Goal: Navigation & Orientation: Find specific page/section

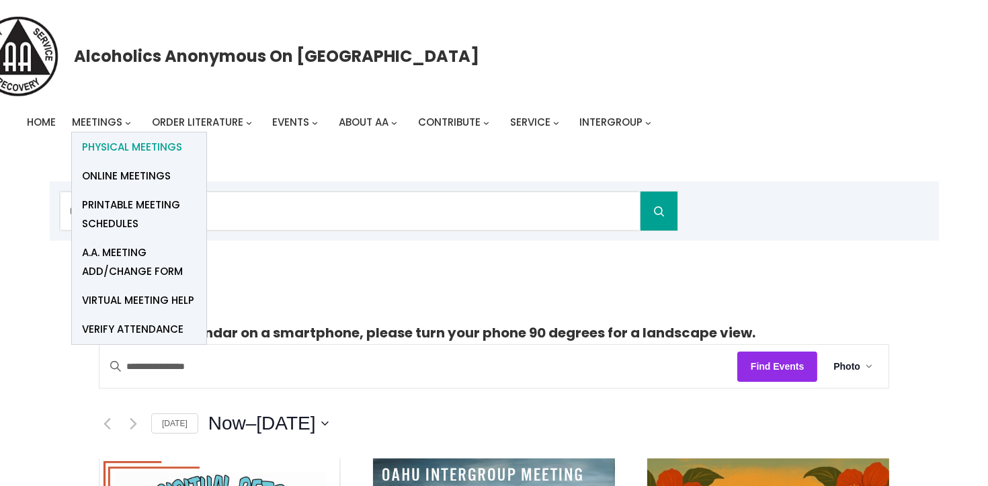
click at [148, 144] on span "Physical Meetings" at bounding box center [132, 147] width 100 height 19
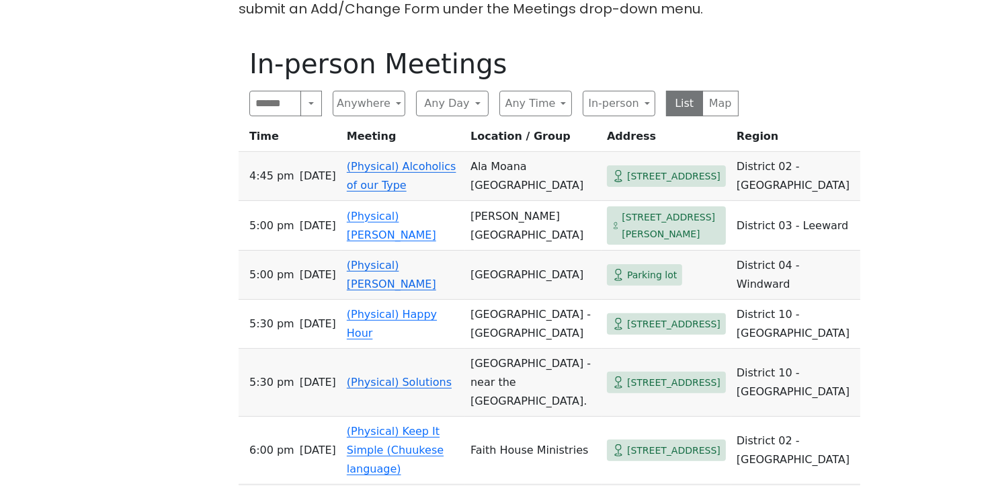
scroll to position [314, 0]
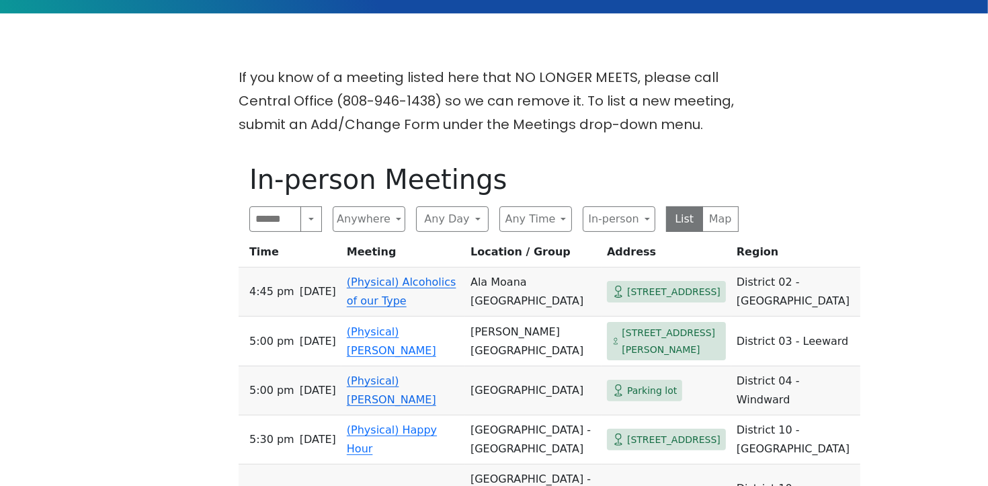
click at [407, 296] on link "(Physical) Alcoholics of our Type" at bounding box center [402, 291] width 110 height 32
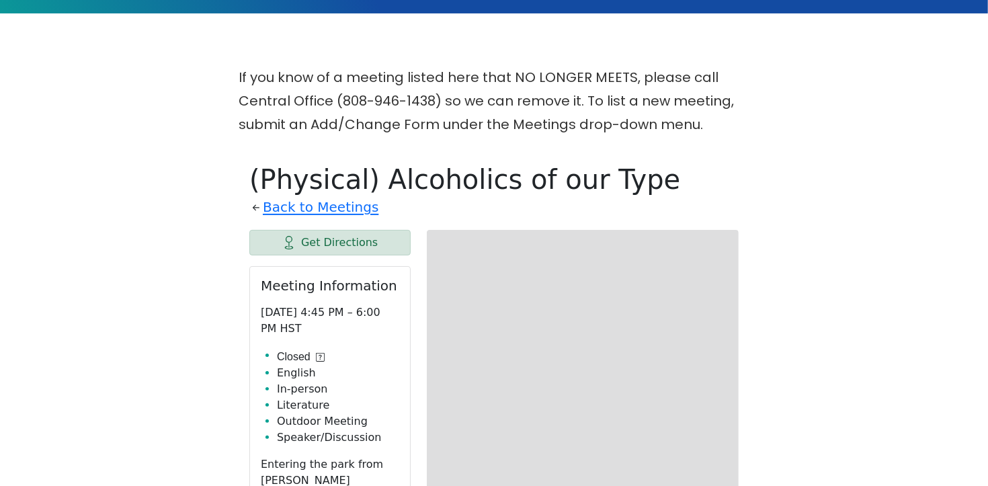
scroll to position [467, 0]
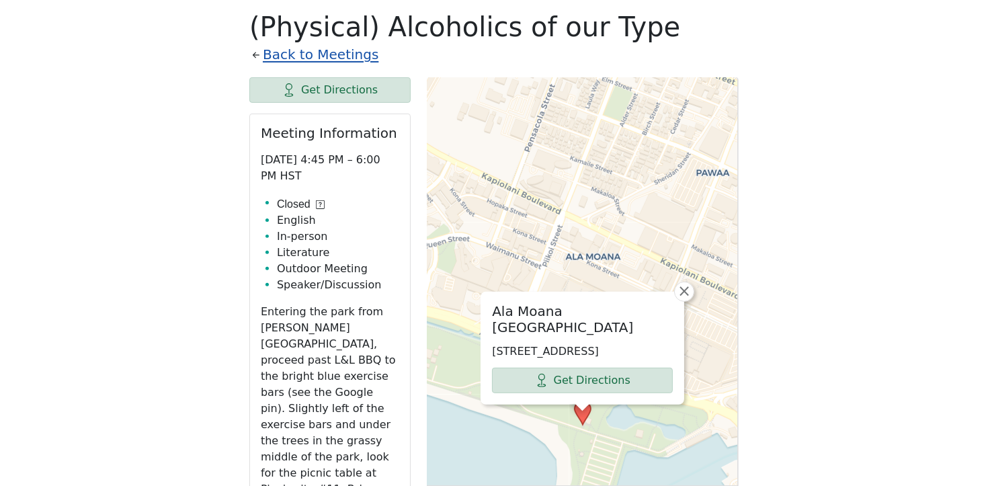
click at [280, 58] on link "Back to Meetings" at bounding box center [321, 55] width 116 height 24
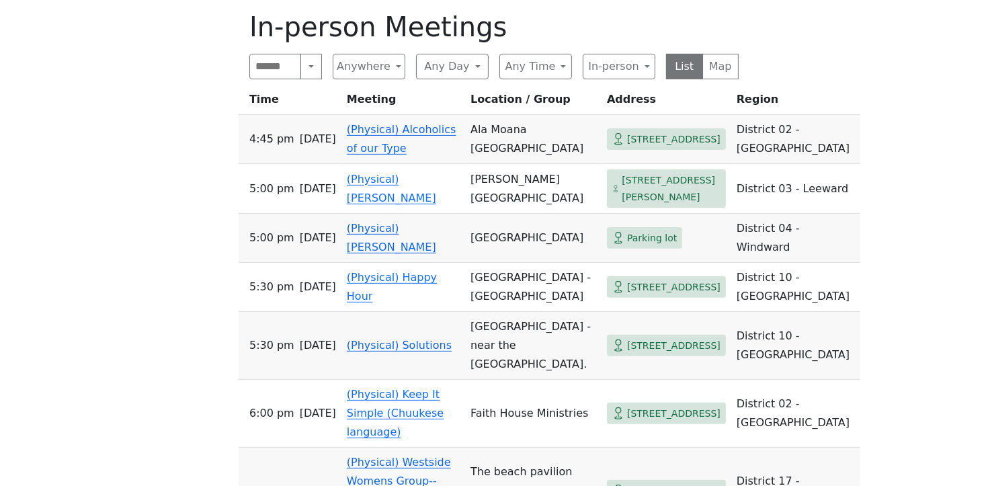
click at [411, 146] on link "(Physical) Alcoholics of our Type" at bounding box center [402, 139] width 110 height 32
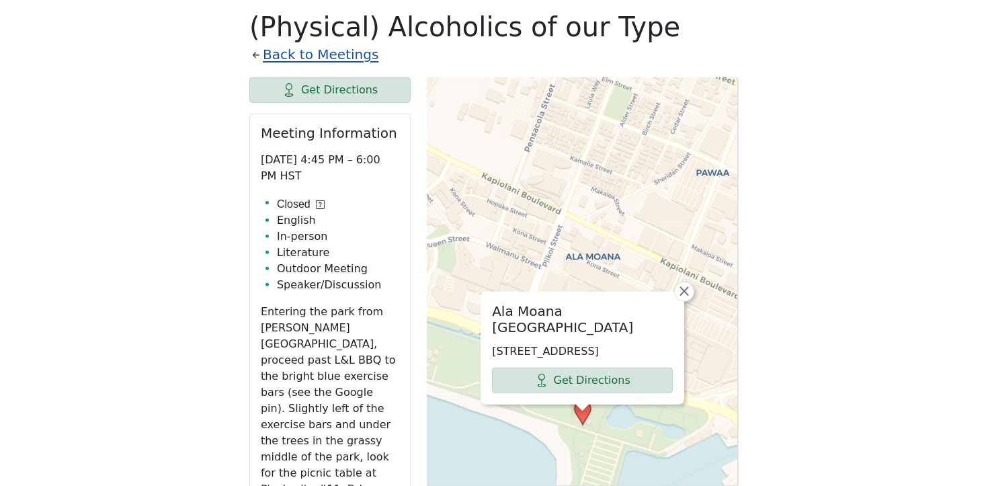
click at [343, 60] on link "Back to Meetings" at bounding box center [321, 55] width 116 height 24
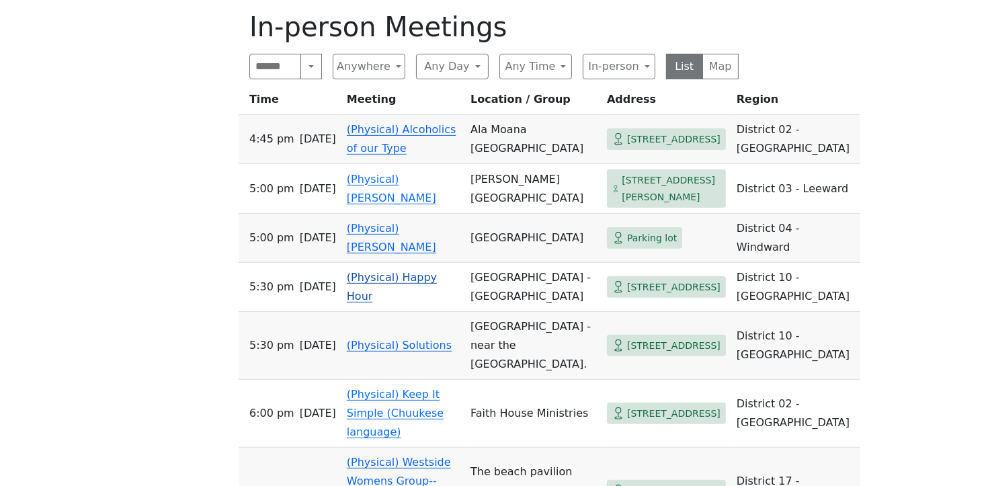
click at [410, 300] on link "(Physical) Happy Hour" at bounding box center [392, 287] width 90 height 32
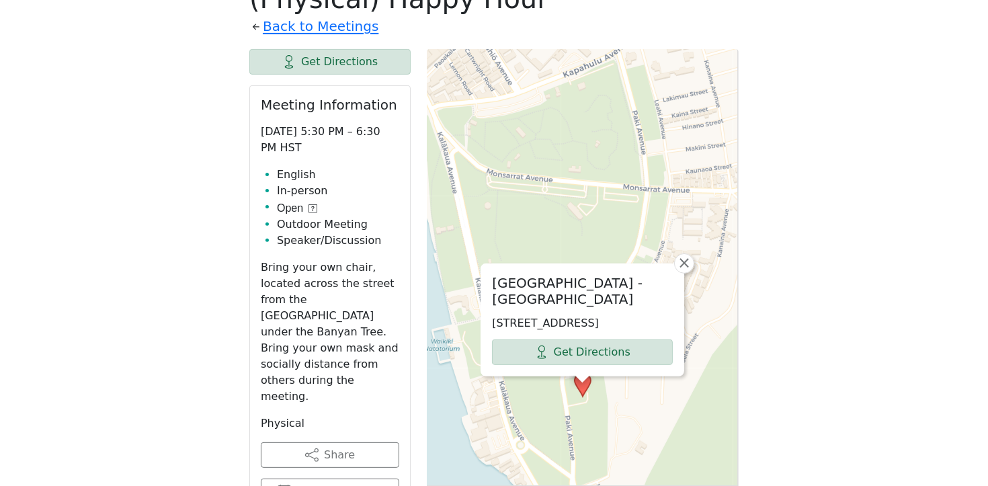
scroll to position [494, 0]
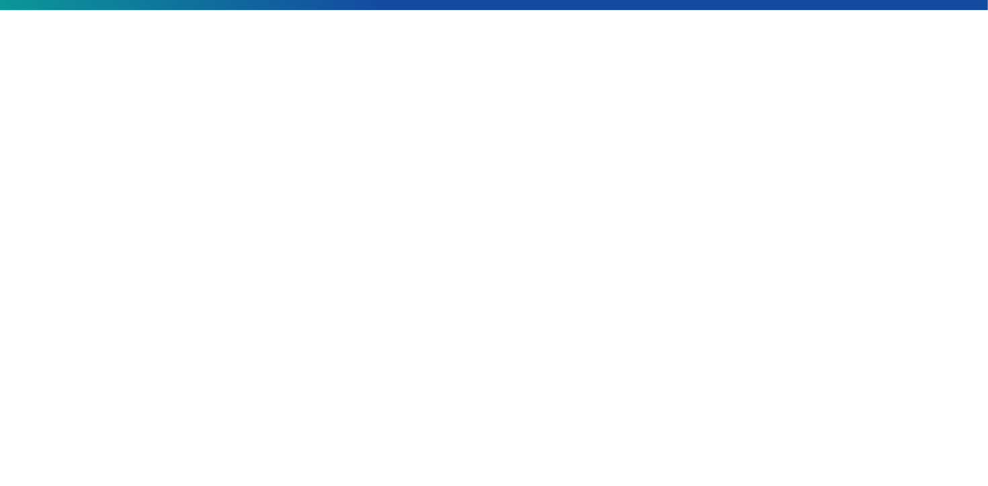
scroll to position [332, 0]
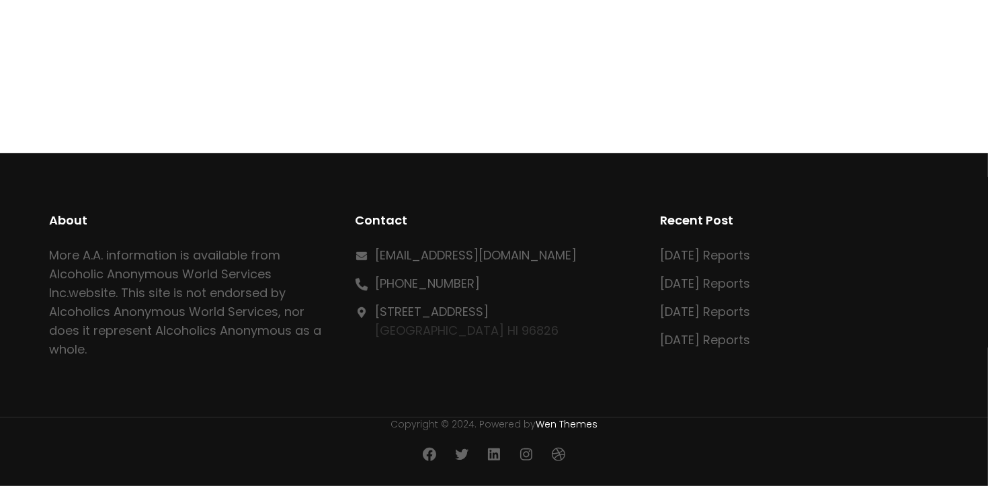
scroll to position [506, 0]
